Goal: Information Seeking & Learning: Check status

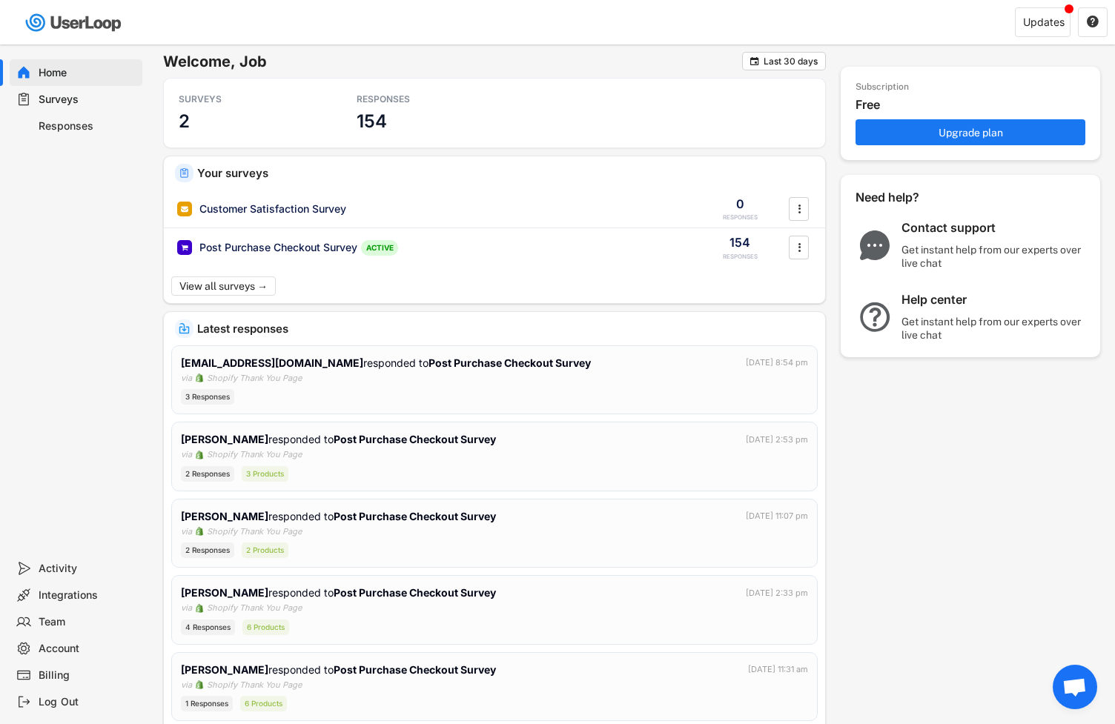
click at [65, 94] on div "Surveys" at bounding box center [88, 100] width 98 height 14
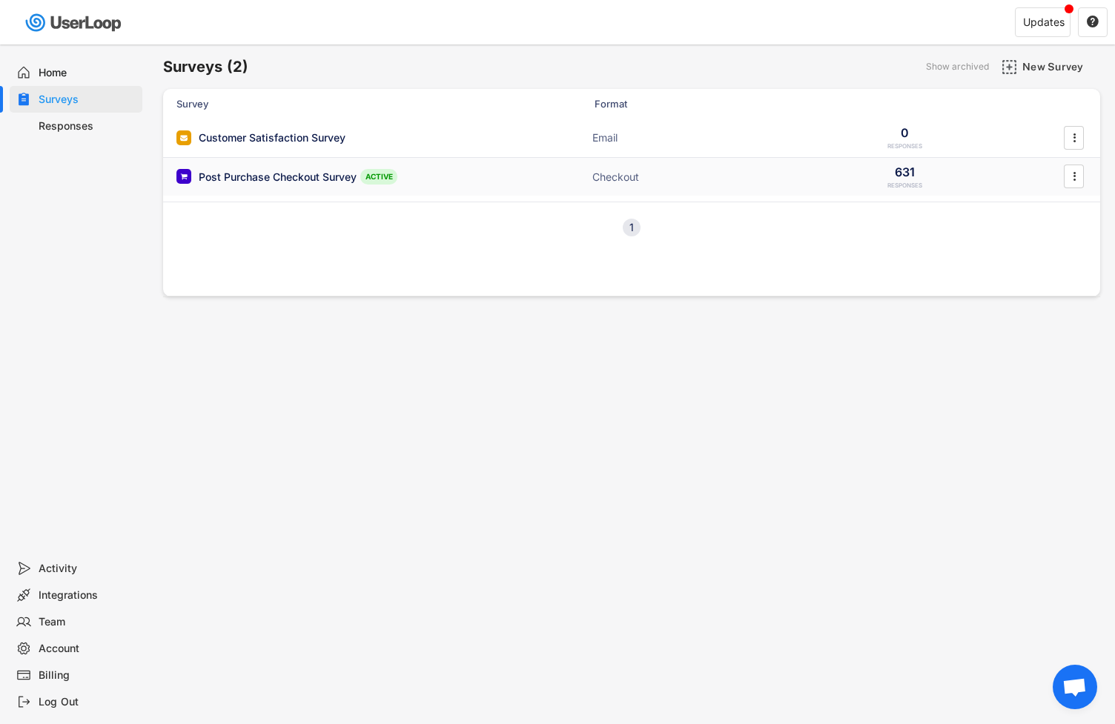
click at [480, 164] on div "Post Purchase Checkout Survey ACTIVE Checkout 631 RESPONSES " at bounding box center [631, 177] width 937 height 39
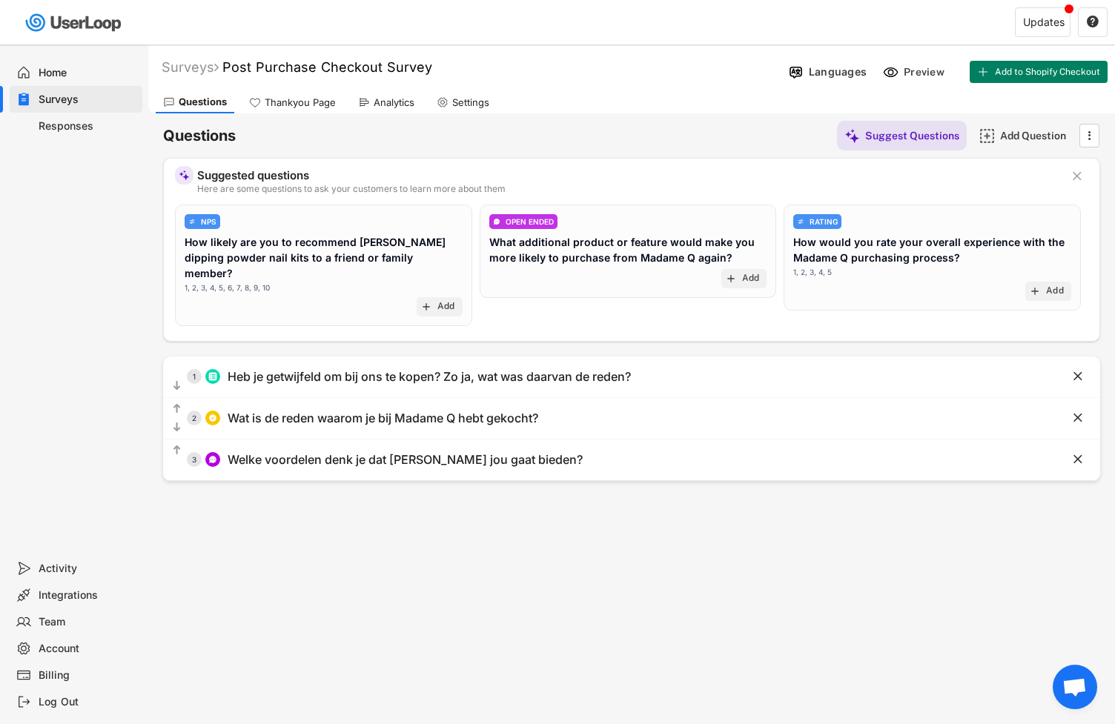
click at [386, 99] on div "Analytics" at bounding box center [394, 102] width 41 height 13
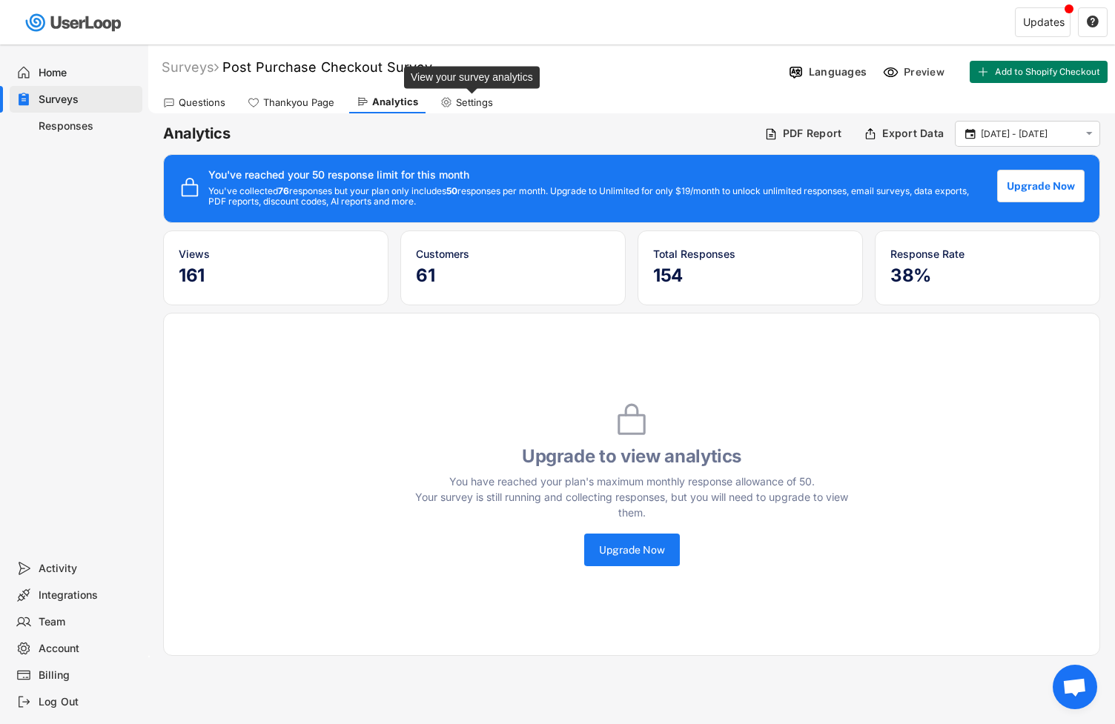
click at [480, 104] on div "Settings" at bounding box center [474, 102] width 37 height 13
select select ""weekly""
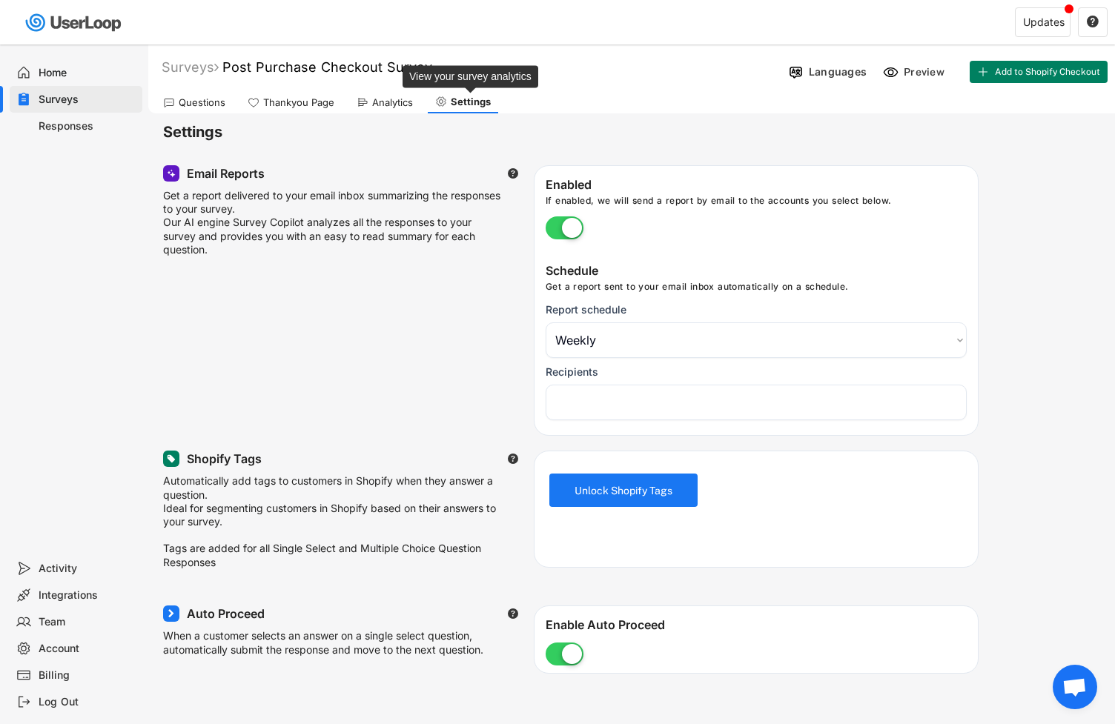
select select "1348695171700984260__LOOKUP__1737643333122x309941152237883650"
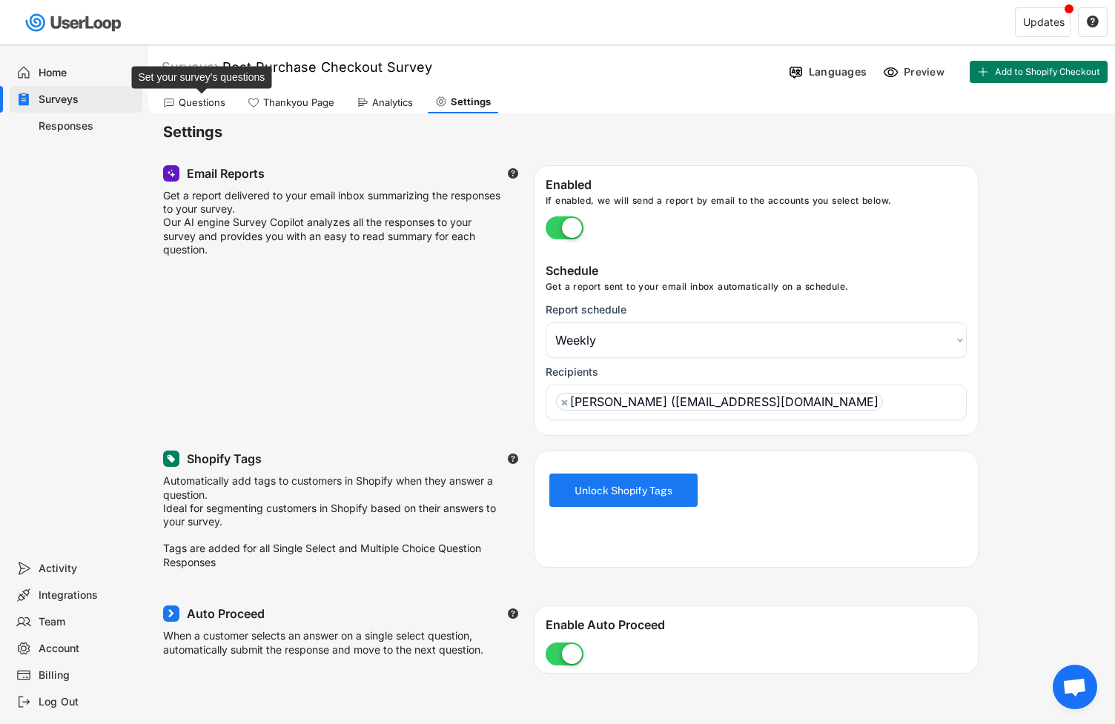
click at [195, 105] on div "Questions" at bounding box center [202, 102] width 47 height 13
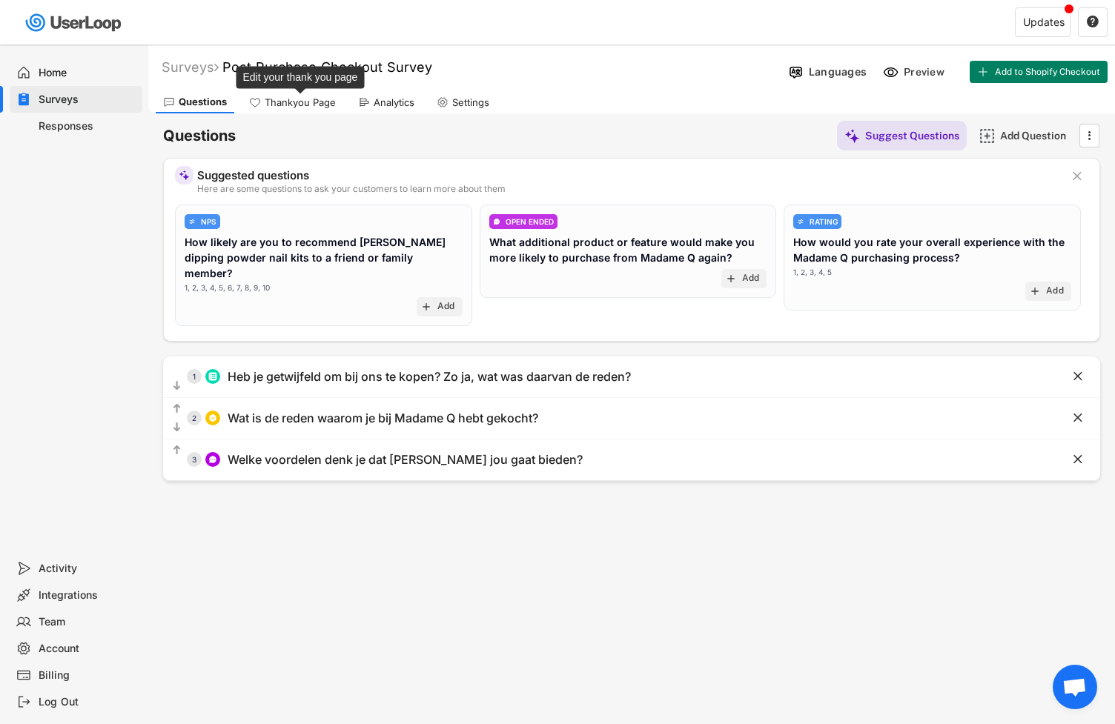
click at [277, 107] on div "Thankyou Page" at bounding box center [300, 102] width 71 height 13
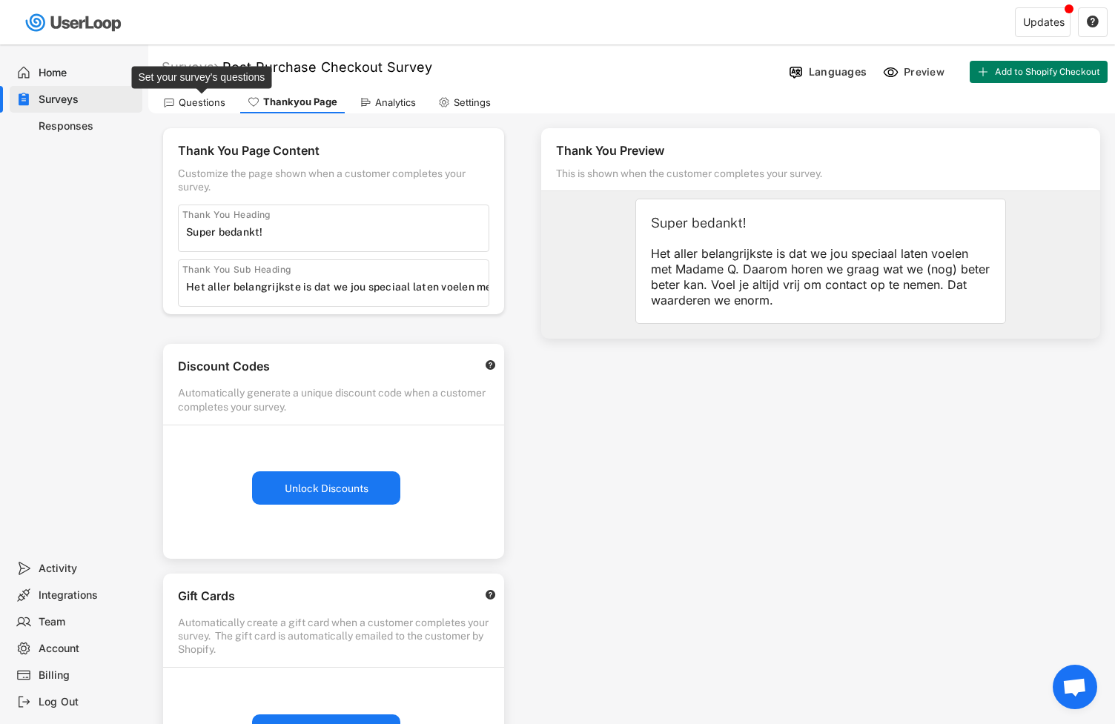
click at [190, 105] on div "Questions" at bounding box center [202, 102] width 47 height 13
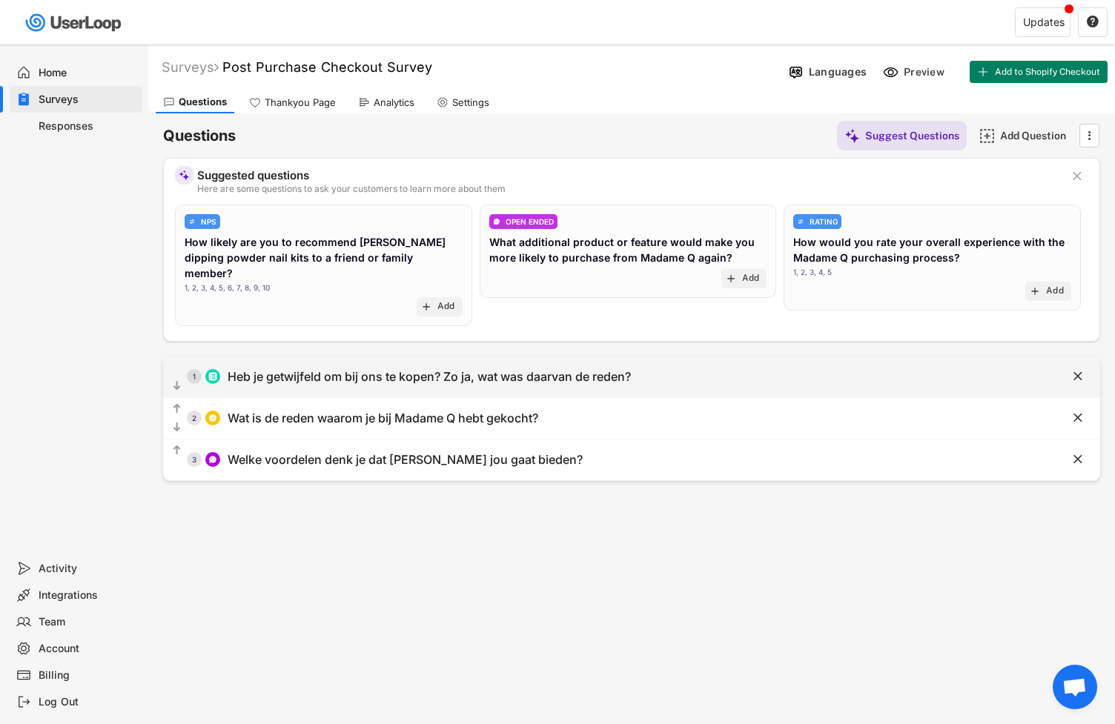
click at [324, 369] on div "Heb je getwijfeld om bij ons te kopen? Zo ja, wat was daarvan de reden?" at bounding box center [429, 377] width 403 height 16
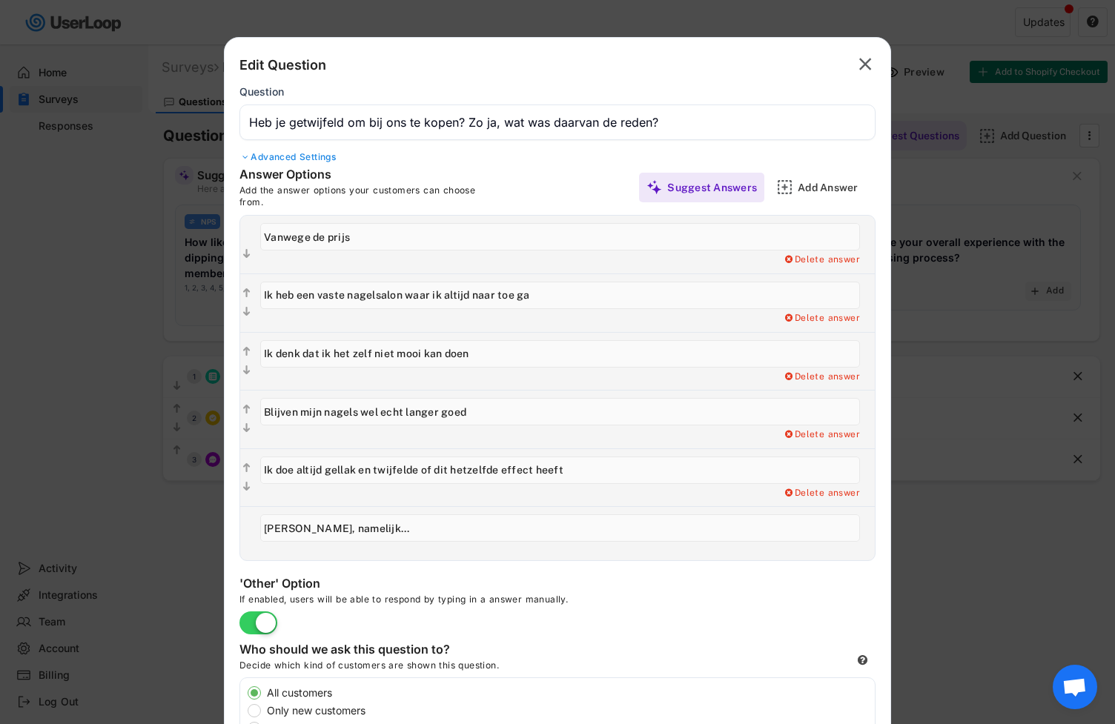
click at [862, 62] on text "" at bounding box center [865, 64] width 13 height 22
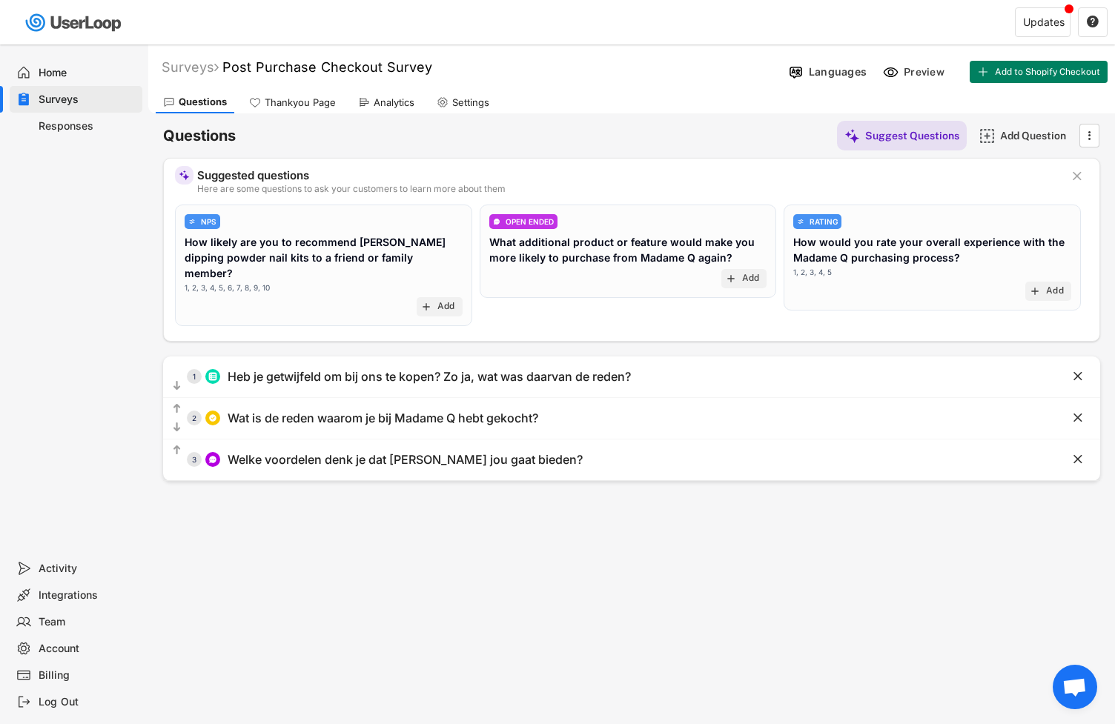
click at [67, 130] on div "Responses" at bounding box center [88, 126] width 98 height 14
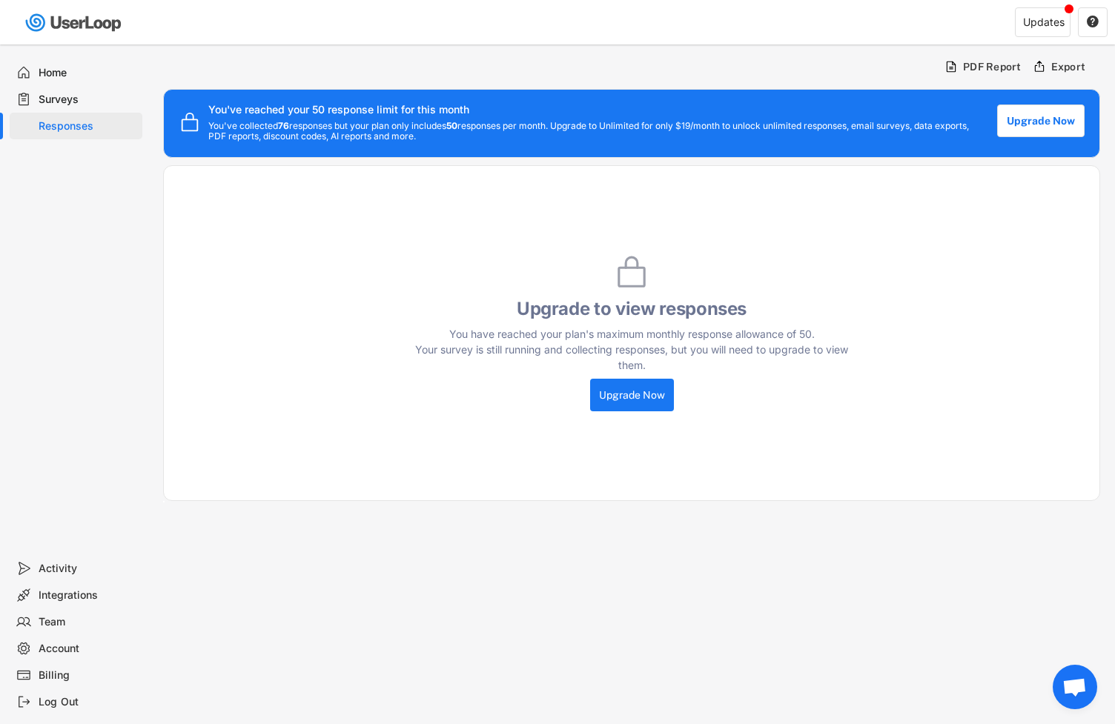
click at [66, 73] on div "Home" at bounding box center [88, 73] width 98 height 14
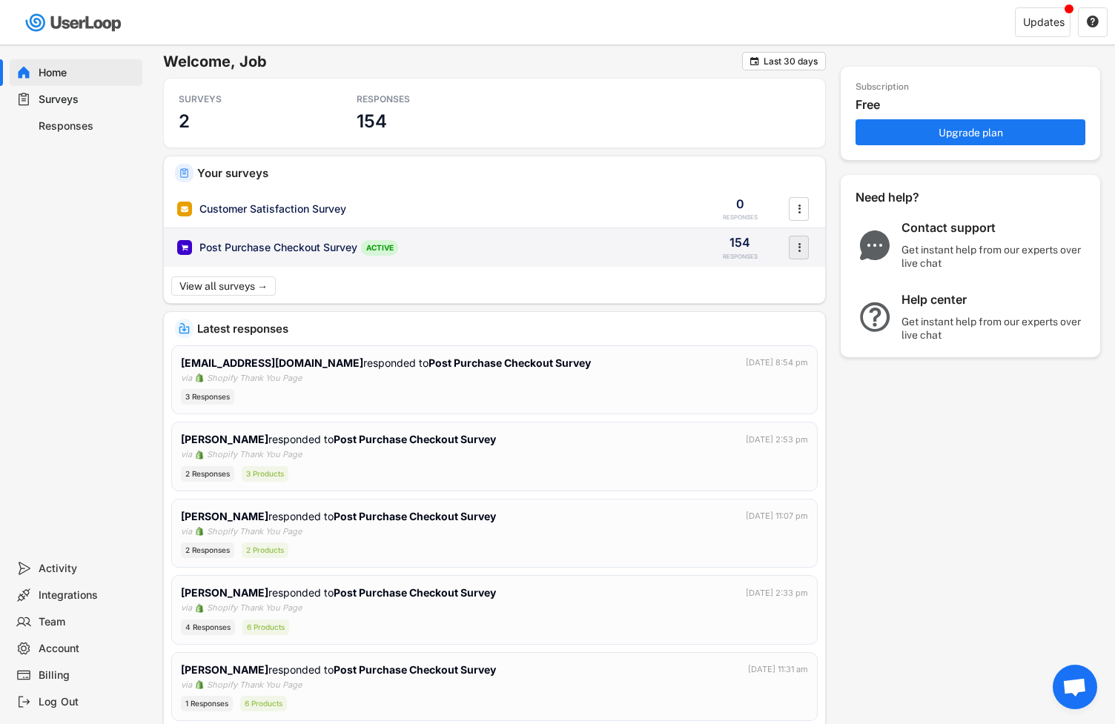
click at [790, 246] on div "" at bounding box center [799, 248] width 20 height 24
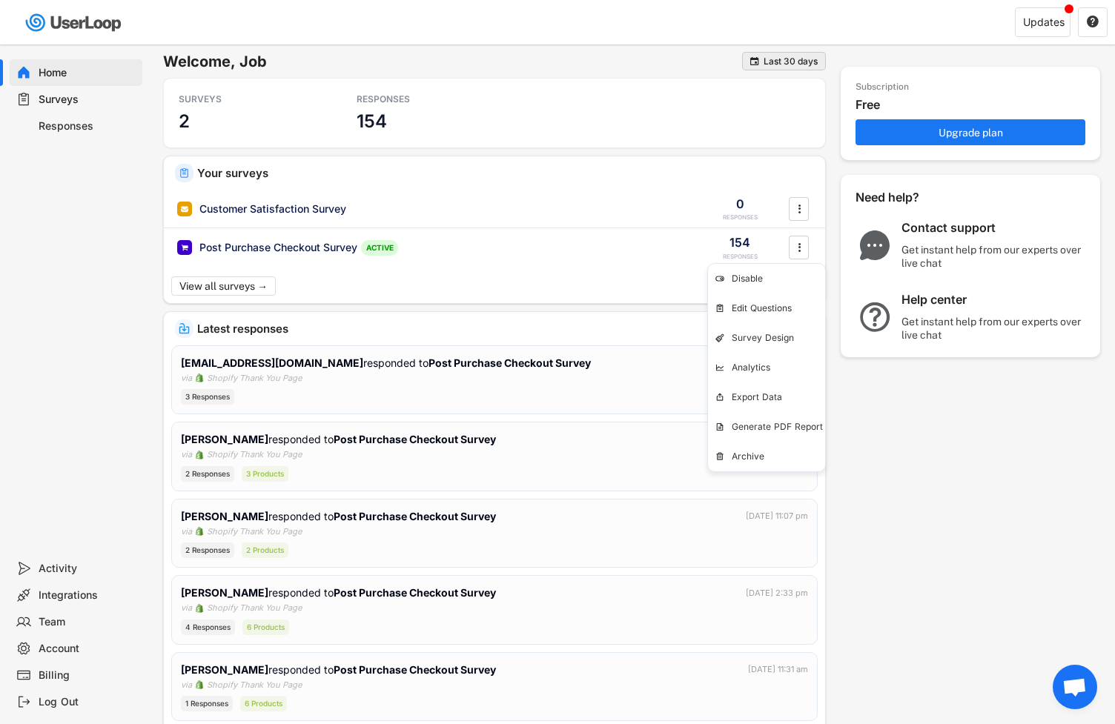
click at [773, 61] on div "Last 30 days" at bounding box center [791, 61] width 54 height 9
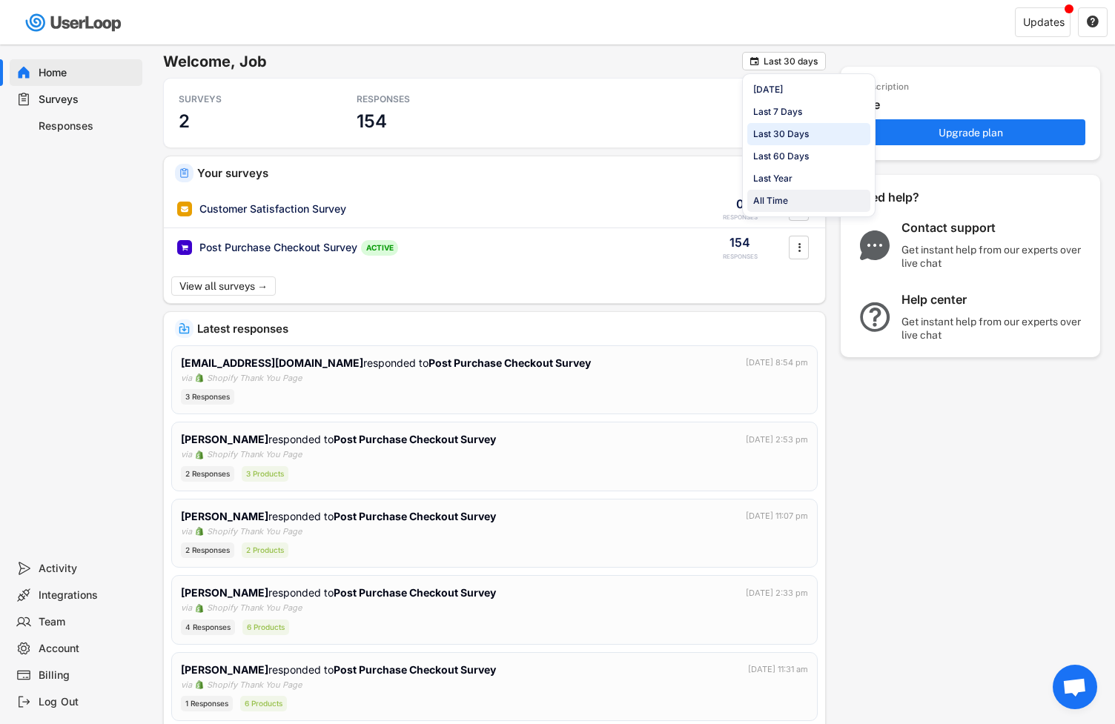
click at [781, 193] on div "All Time" at bounding box center [808, 201] width 123 height 22
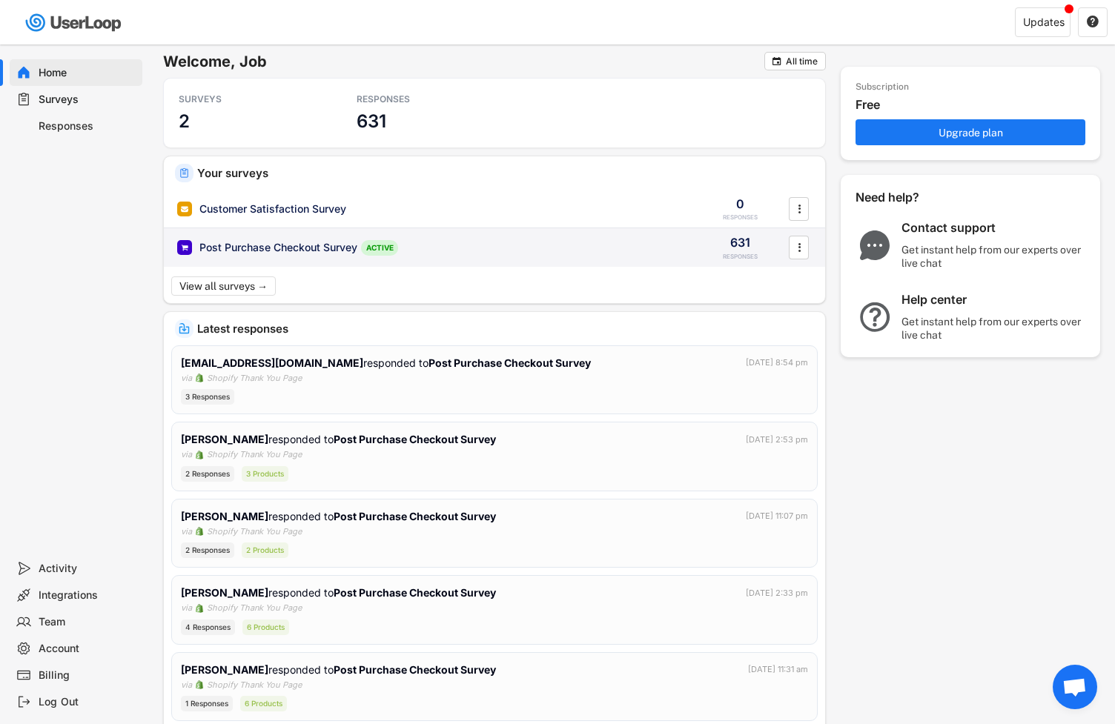
click at [498, 254] on div "Post Purchase Checkout Survey ACTIVE" at bounding box center [431, 248] width 509 height 16
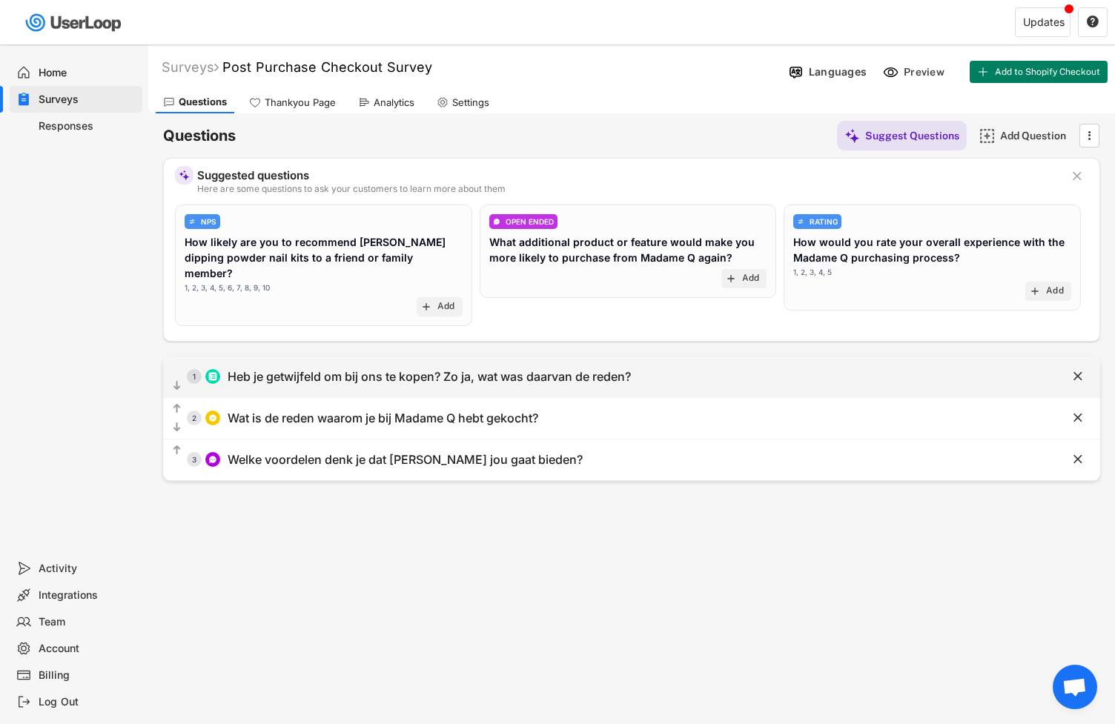
click at [340, 360] on div "  1 Heb je getwijfeld om bij ons te kopen? Zo ja, wat was daarvan de reden?" at bounding box center [594, 376] width 863 height 33
type input "Heb je getwijfeld om bij ons te kopen? Zo ja, wat was daarvan de reden?"
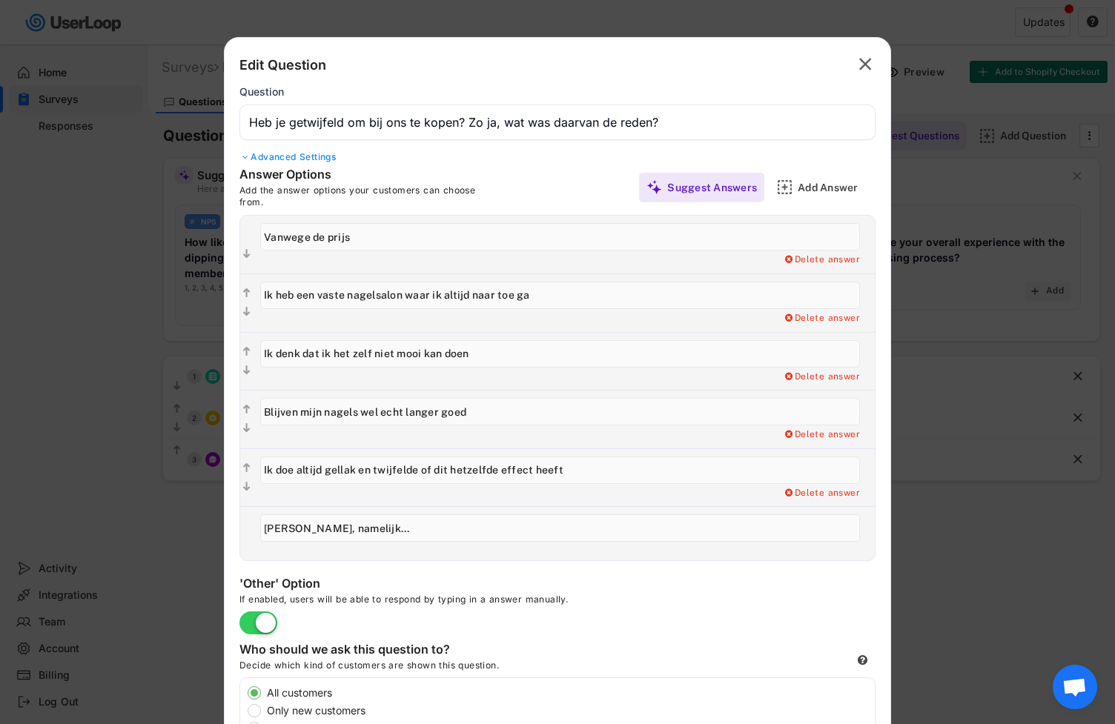
click at [862, 59] on text "" at bounding box center [865, 64] width 13 height 22
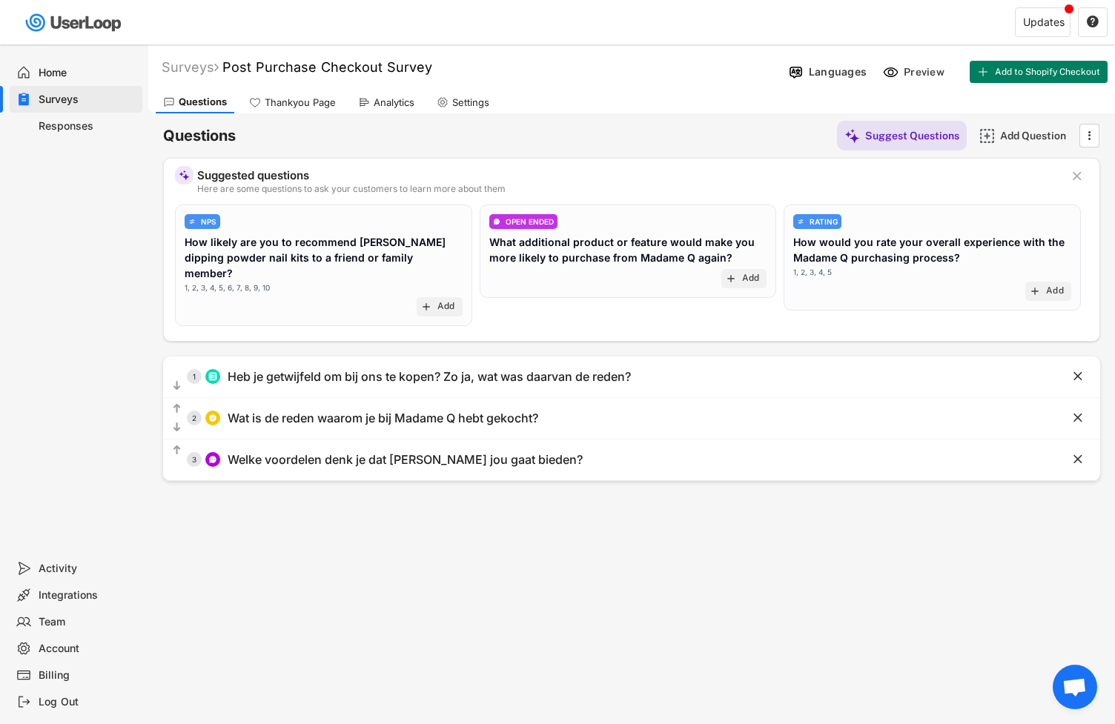
click at [59, 124] on div "Responses" at bounding box center [88, 126] width 98 height 14
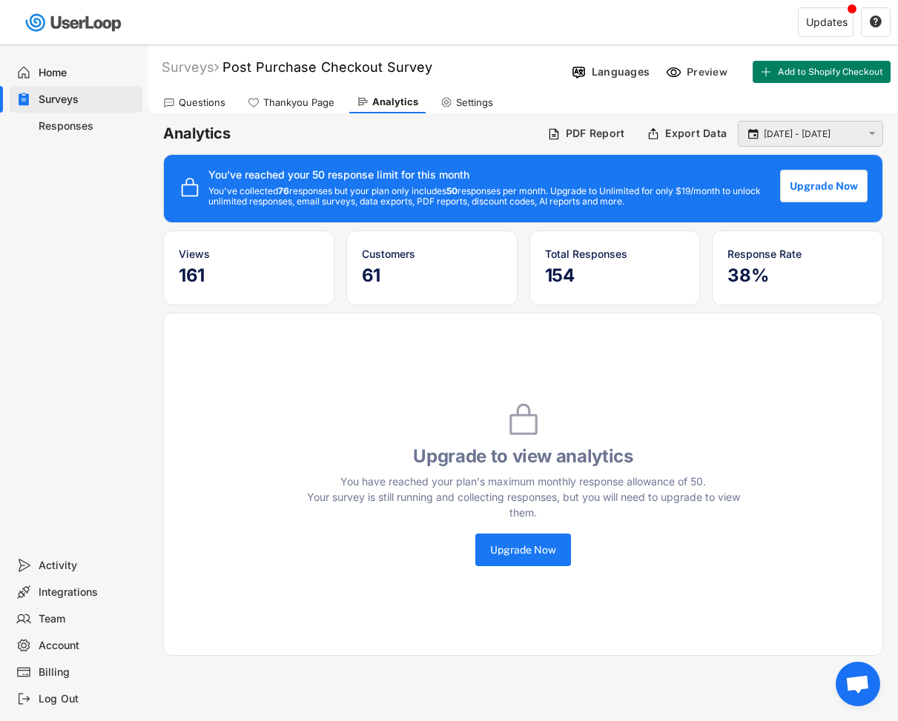
click at [814, 139] on input "[DATE] - [DATE]" at bounding box center [813, 134] width 98 height 15
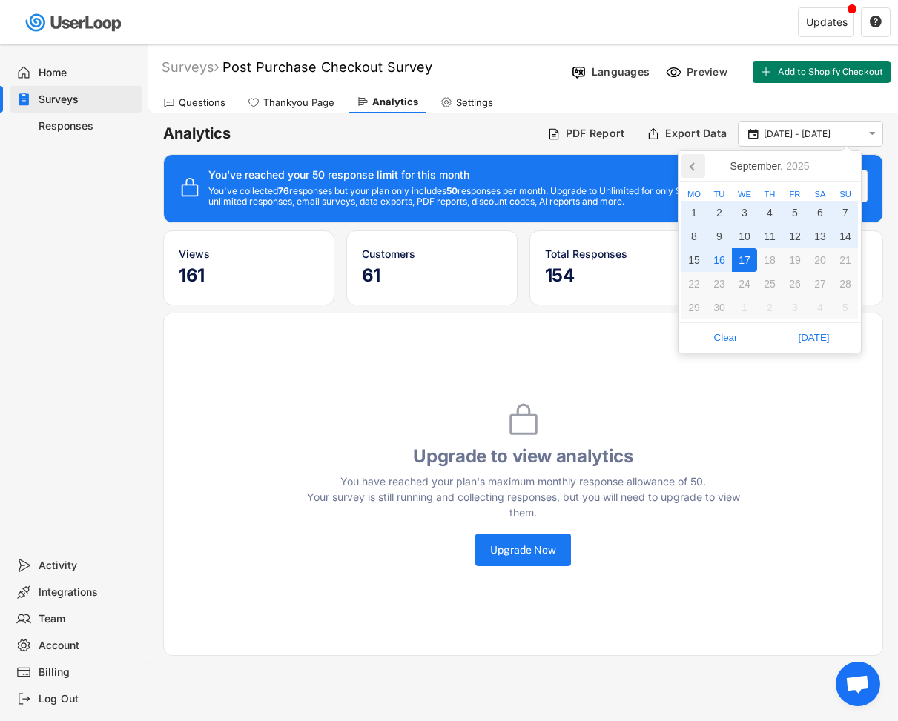
click at [698, 157] on icon at bounding box center [693, 166] width 24 height 24
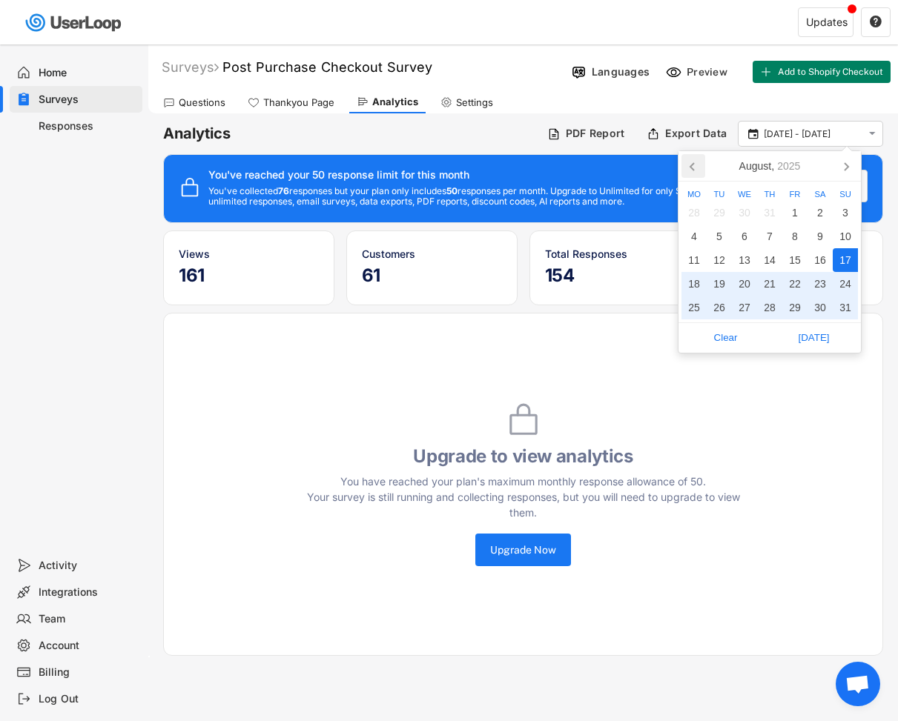
click at [697, 162] on icon at bounding box center [693, 166] width 24 height 24
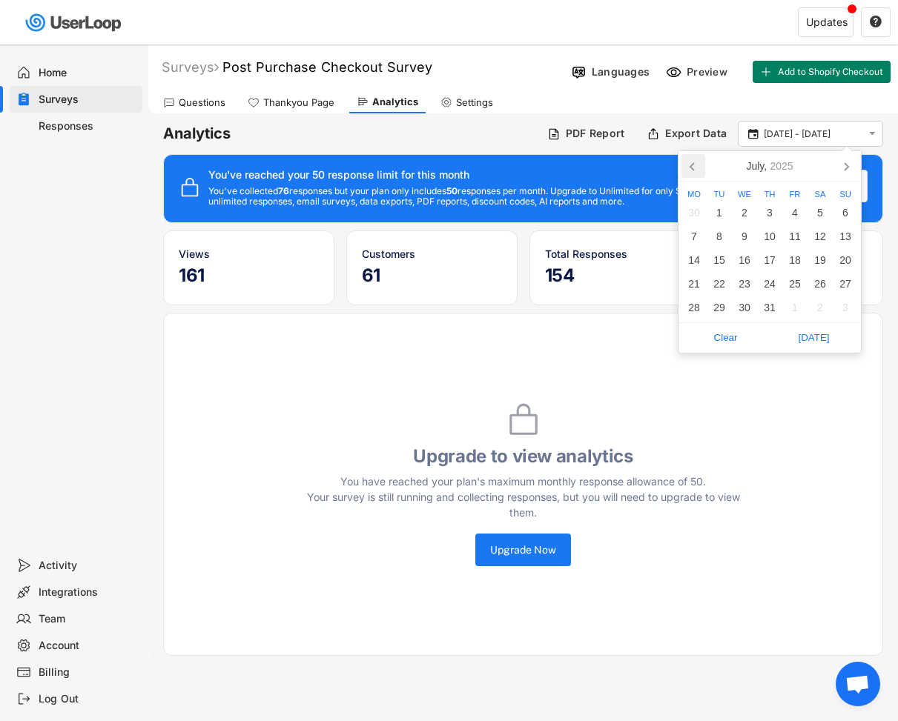
click at [697, 162] on icon at bounding box center [693, 166] width 24 height 24
click at [842, 216] on div "1" at bounding box center [845, 213] width 25 height 24
click at [849, 154] on icon at bounding box center [846, 166] width 24 height 24
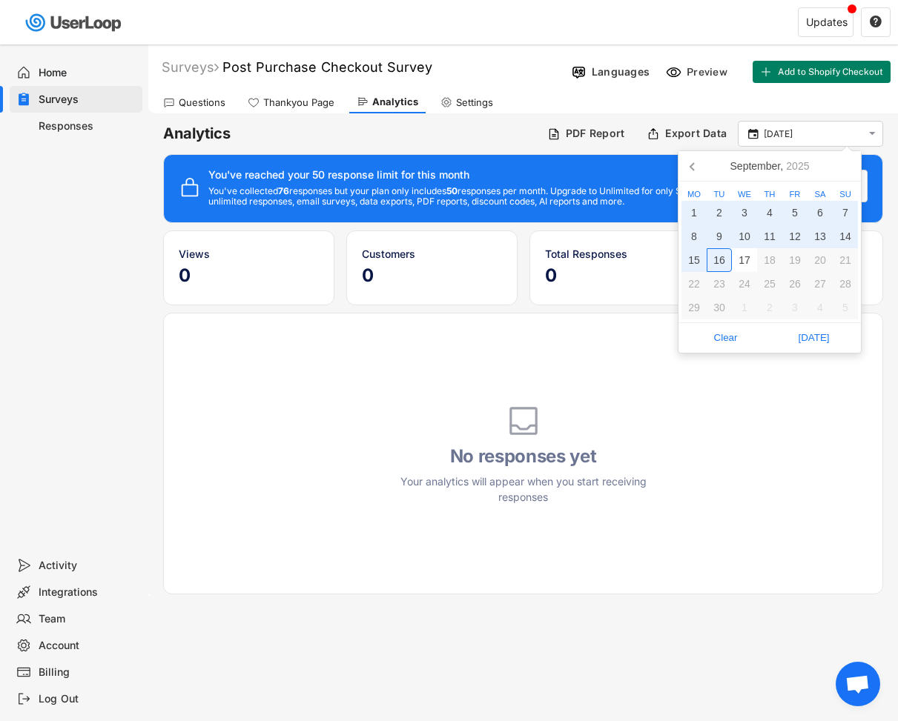
click at [717, 257] on div "16" at bounding box center [719, 260] width 25 height 24
type input "[DATE] - [DATE]"
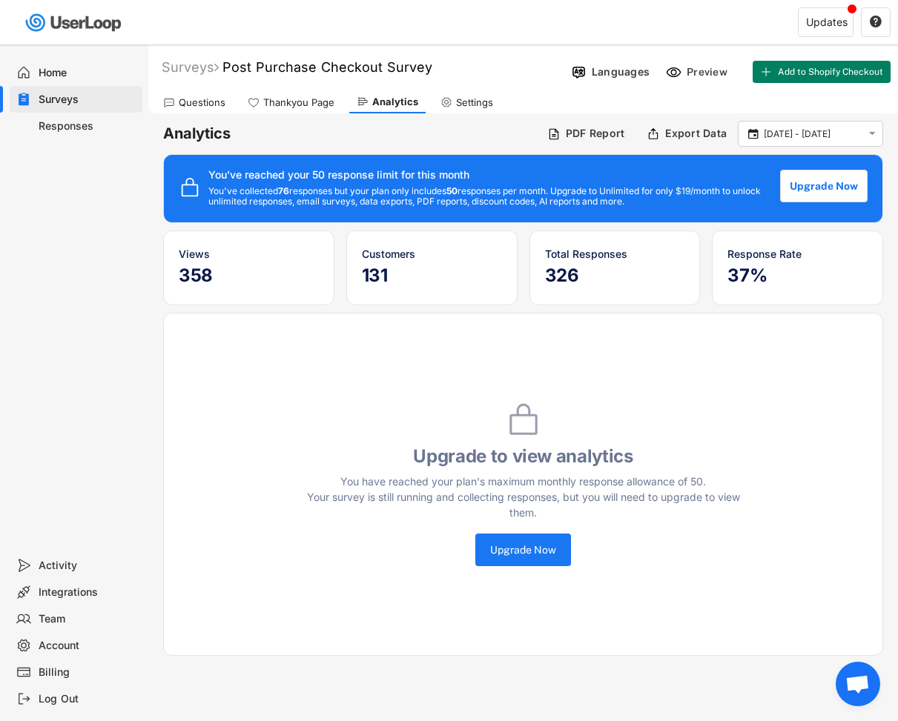
scroll to position [44, 0]
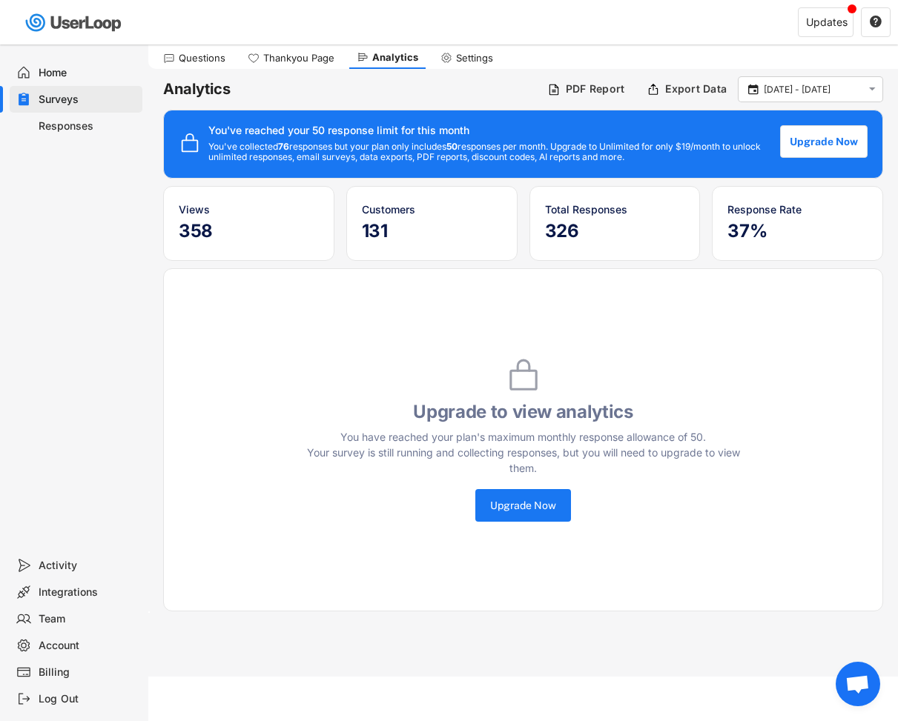
click at [89, 119] on div "Responses" at bounding box center [88, 126] width 98 height 14
